Goal: Transaction & Acquisition: Purchase product/service

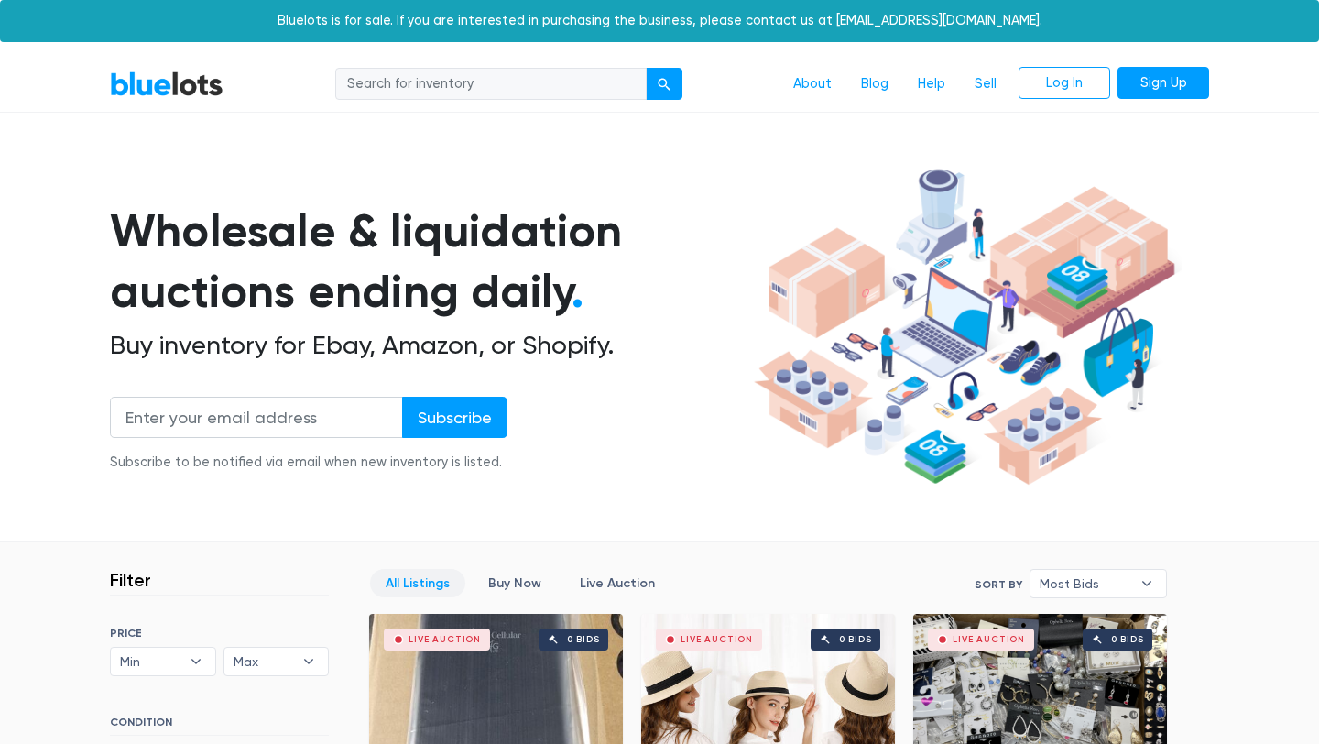
click at [481, 93] on input "search" at bounding box center [490, 84] width 311 height 33
type input "iphone"
click at [646, 68] on button "submit" at bounding box center [664, 84] width 37 height 33
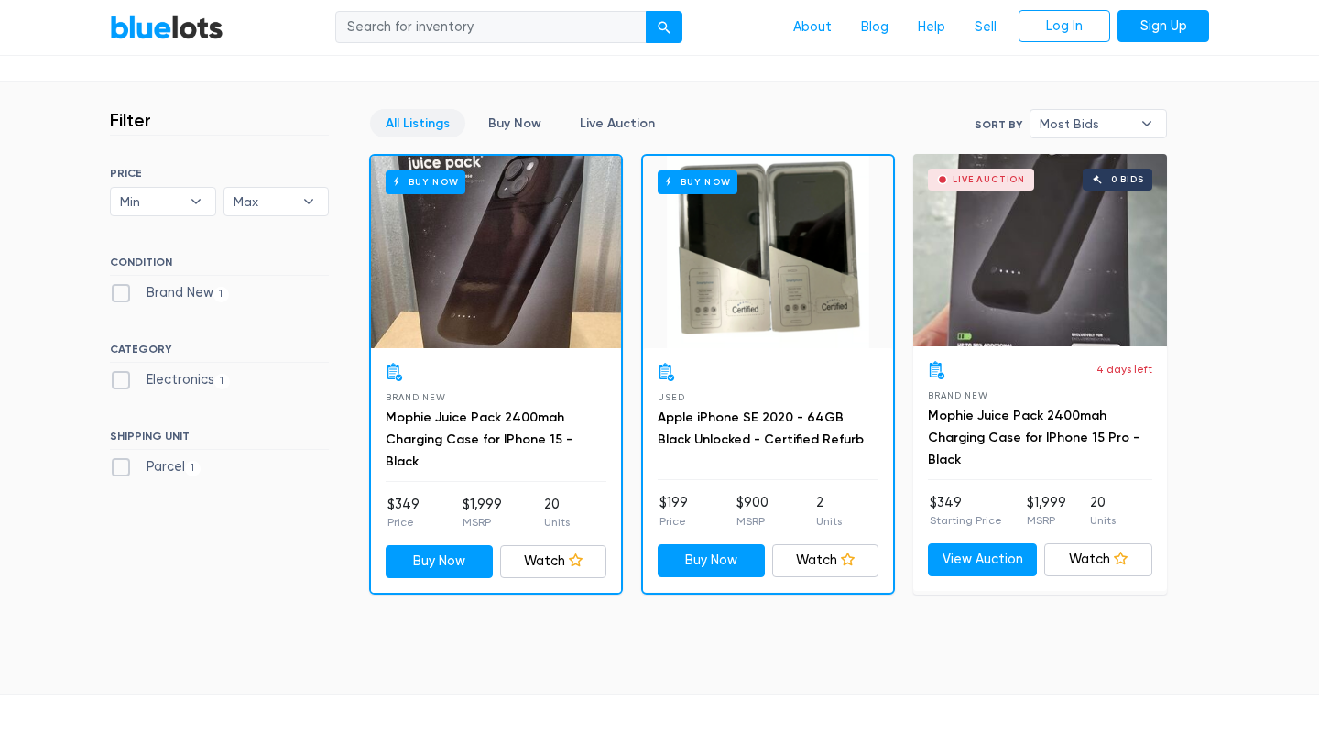
scroll to position [467, 0]
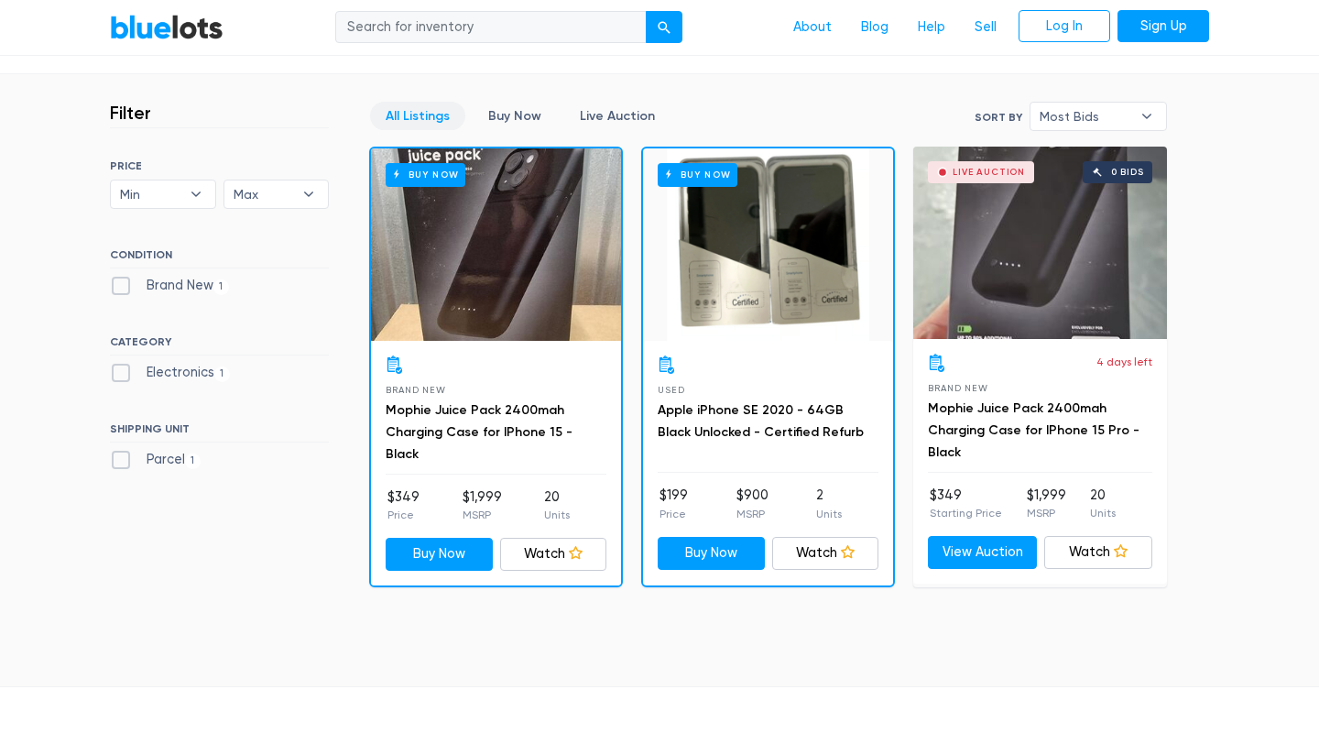
click at [1226, 350] on section "Filter Filter & Sort SORT BY Most Bids Ending Soonest Newly Listed Lowest Price…" at bounding box center [659, 380] width 1319 height 612
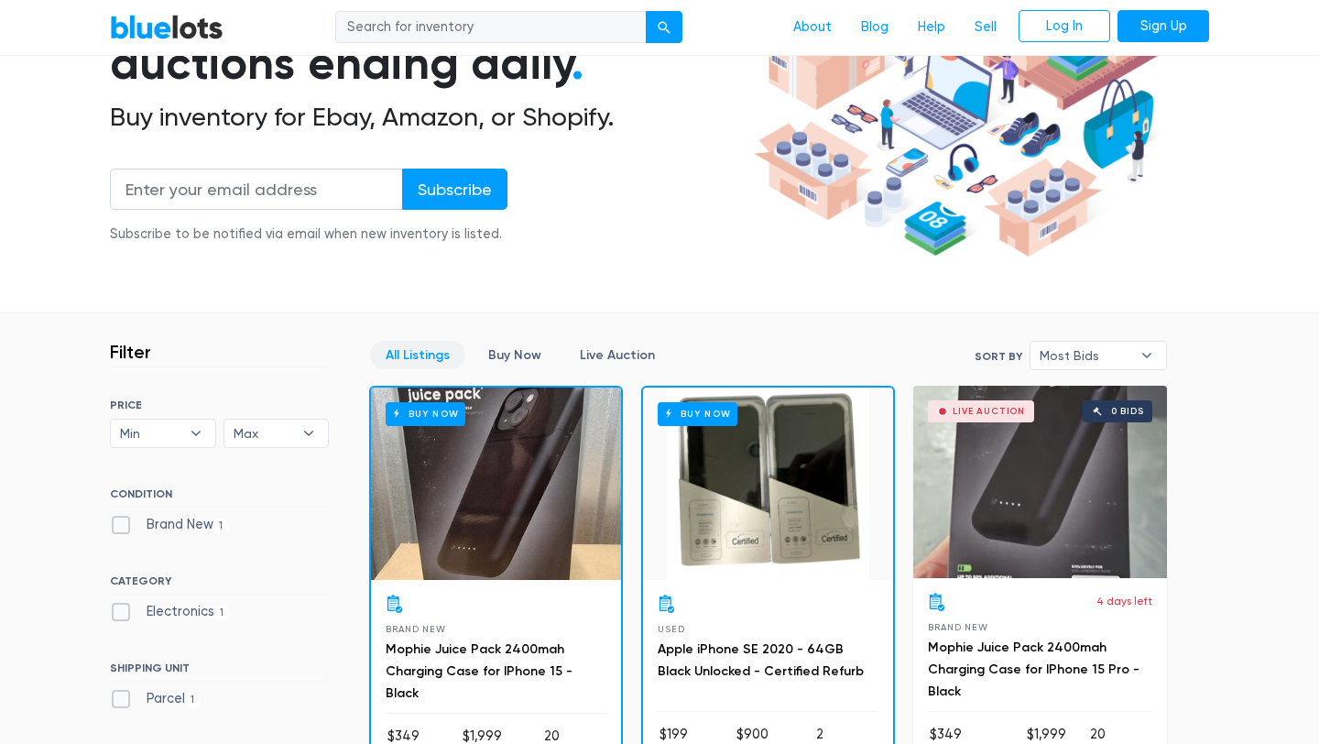
scroll to position [126, 0]
